Goal: Navigation & Orientation: Find specific page/section

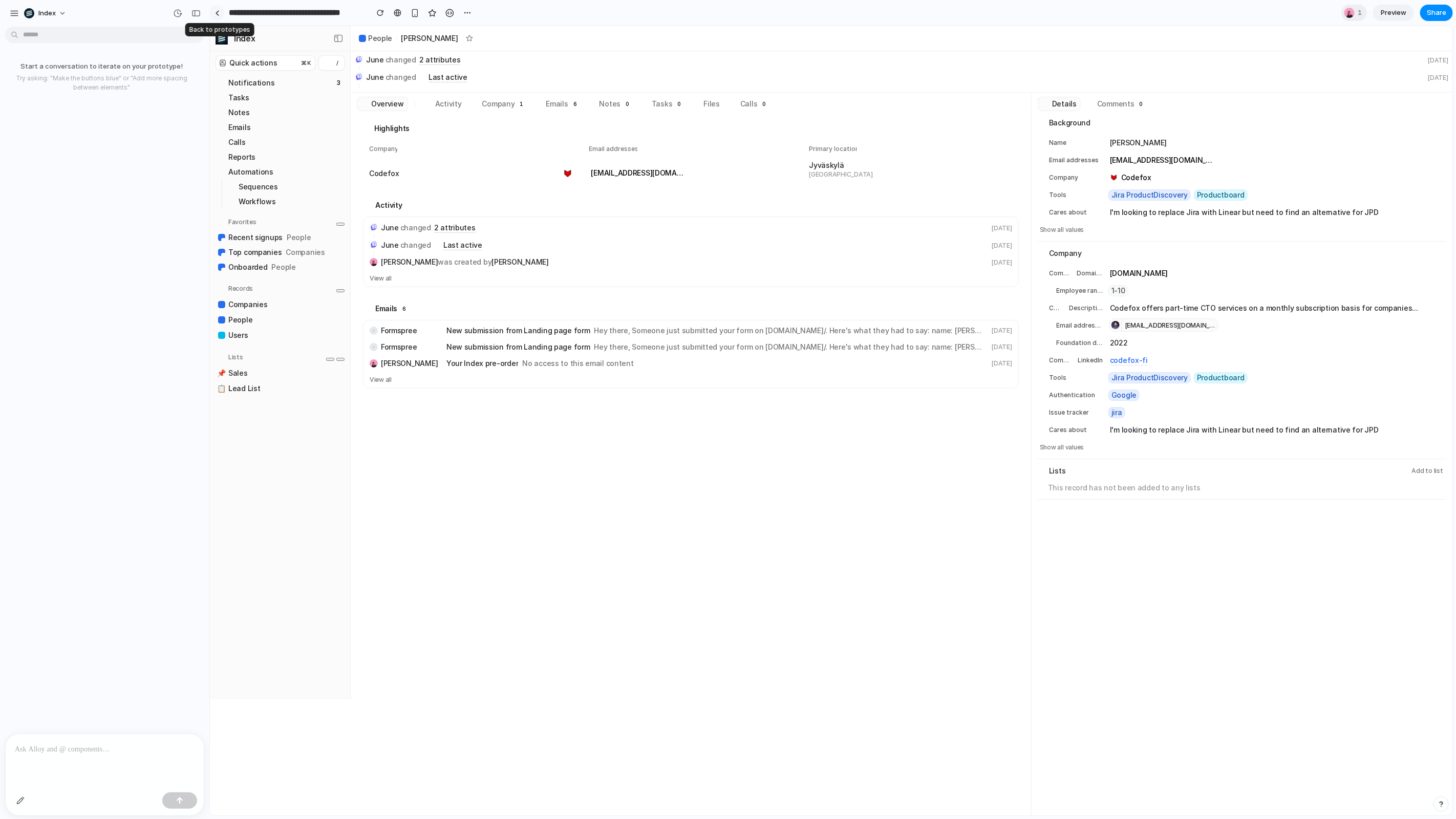
click at [217, 16] on link at bounding box center [217, 13] width 16 height 16
